Goal: Check status: Check status

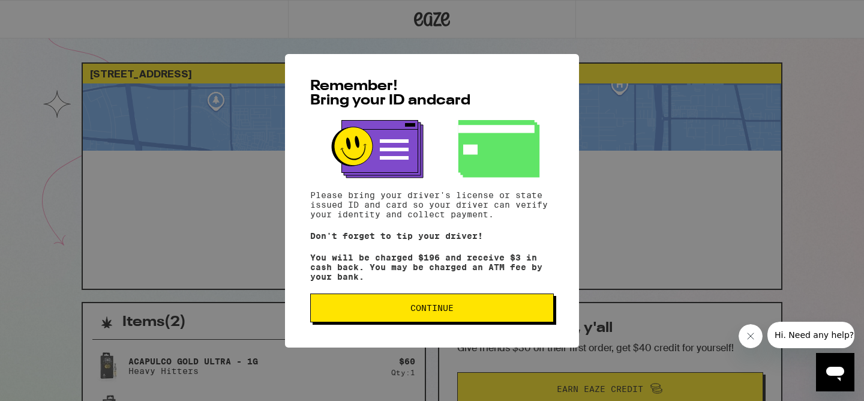
click at [467, 318] on button "Continue" at bounding box center [432, 307] width 244 height 29
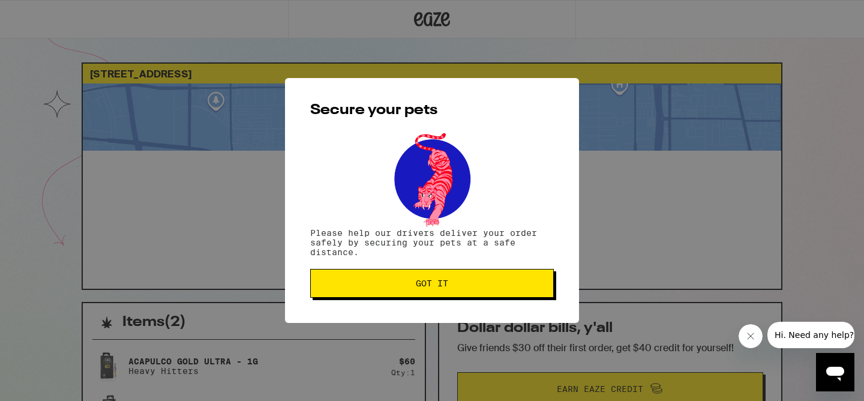
click at [473, 281] on span "Got it" at bounding box center [431, 283] width 223 height 8
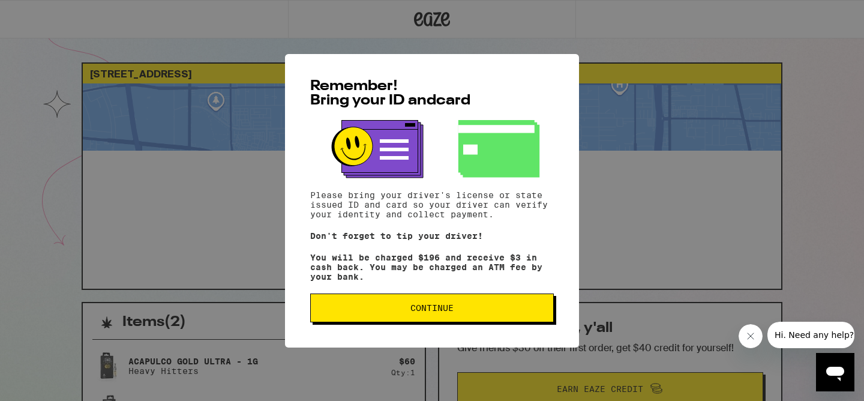
click at [475, 310] on span "Continue" at bounding box center [431, 308] width 223 height 8
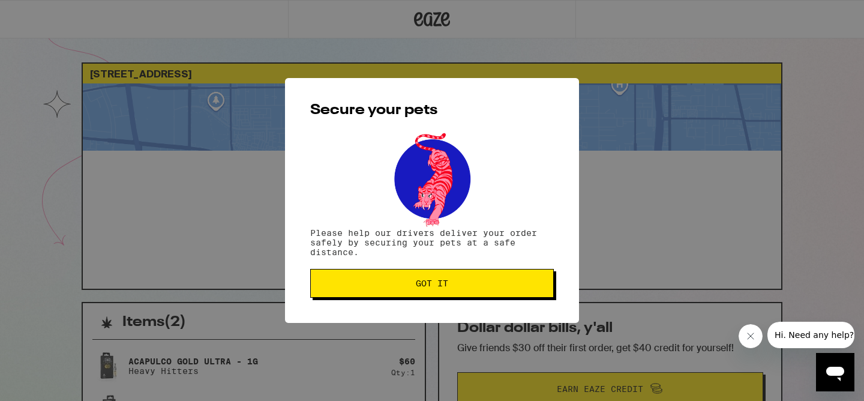
click at [490, 287] on span "Got it" at bounding box center [431, 283] width 223 height 8
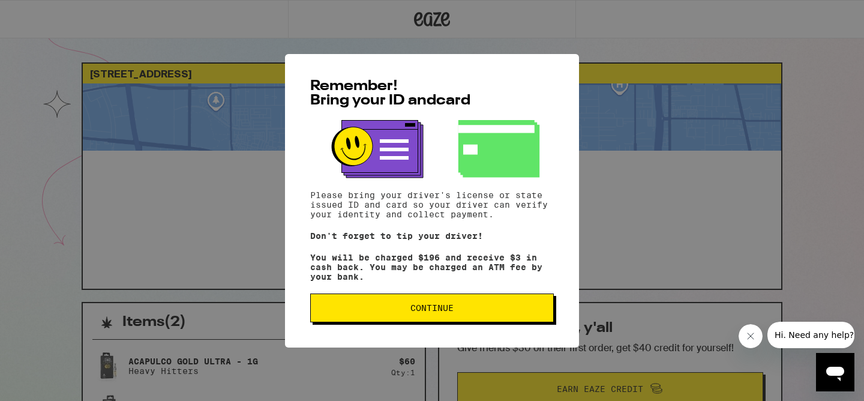
click at [514, 302] on button "Continue" at bounding box center [432, 307] width 244 height 29
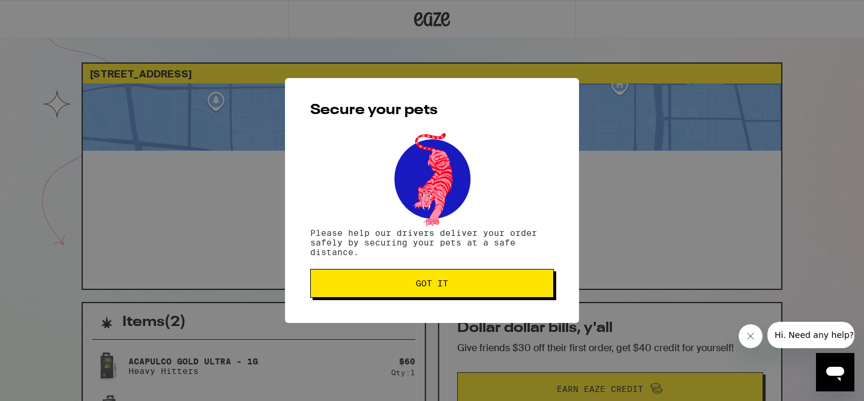
click at [482, 280] on button "Got it" at bounding box center [432, 283] width 244 height 29
